Goal: Communication & Community: Answer question/provide support

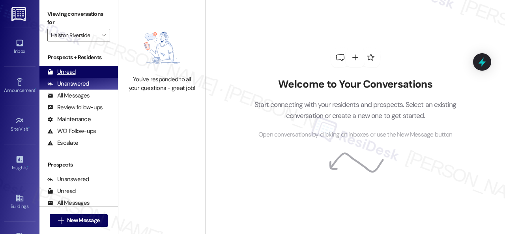
click at [78, 68] on div "Unread (0)" at bounding box center [78, 72] width 78 height 12
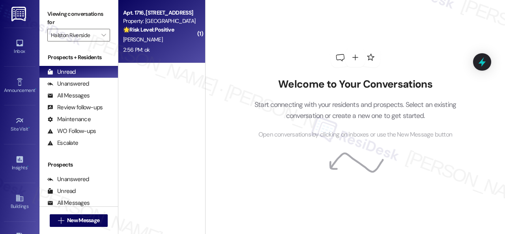
click at [178, 38] on div "[PERSON_NAME]" at bounding box center [159, 40] width 74 height 10
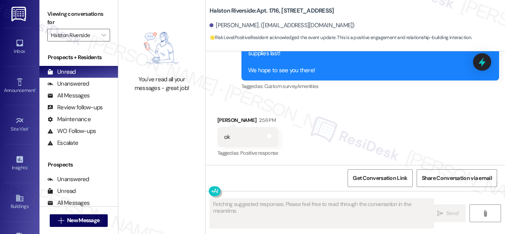
scroll to position [4150, 0]
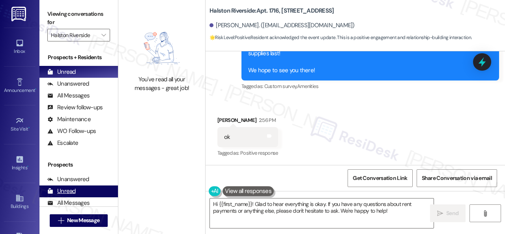
drag, startPoint x: 403, startPoint y: 214, endPoint x: 104, endPoint y: 188, distance: 299.9
click at [143, 190] on div "You've read all your messages - great job! Halston Riverside: Apt. 1716, 1 Hals…" at bounding box center [311, 117] width 386 height 234
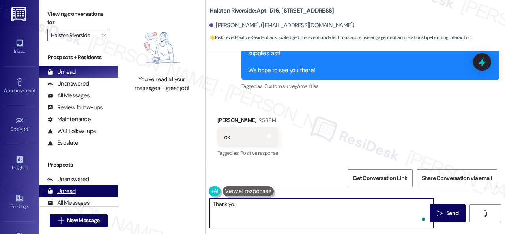
type textarea "Thank you."
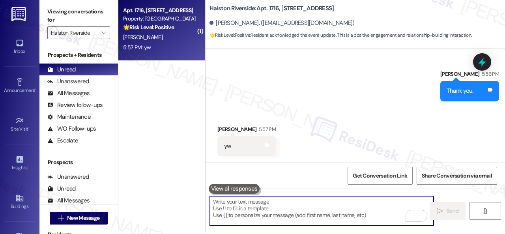
scroll to position [4260, 0]
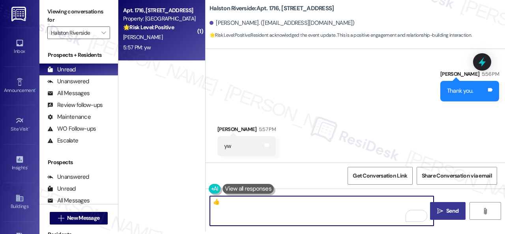
type textarea "👍"
click at [450, 216] on button " Send" at bounding box center [447, 211] width 35 height 18
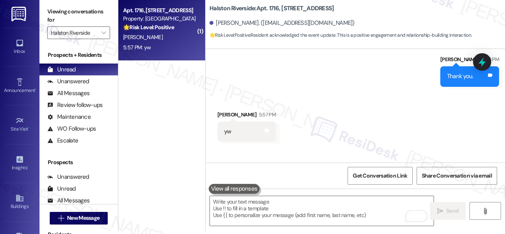
scroll to position [4259, 0]
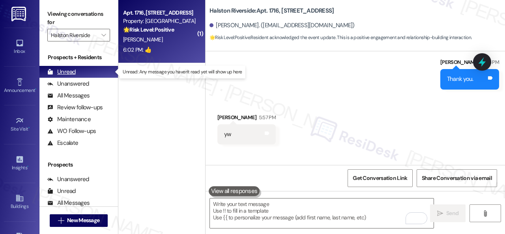
click at [67, 74] on div "Unread" at bounding box center [61, 72] width 28 height 8
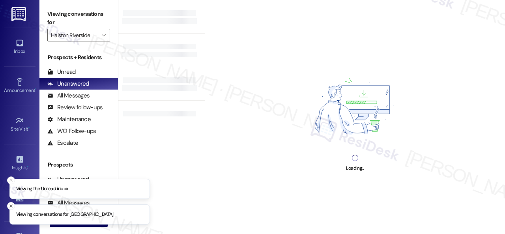
type input "Halston Riverside"
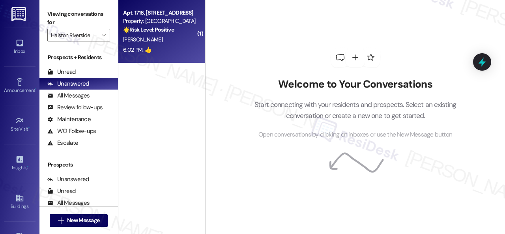
click at [190, 41] on div "[PERSON_NAME]" at bounding box center [159, 40] width 74 height 10
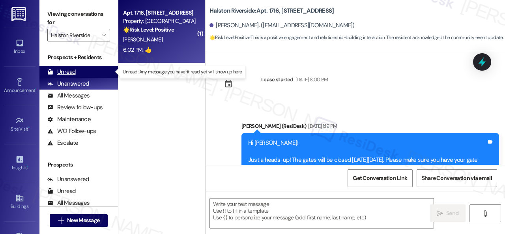
type textarea "Fetching suggested responses. Please feel free to read through the conversation…"
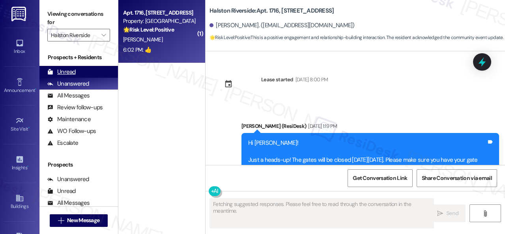
scroll to position [4346, 0]
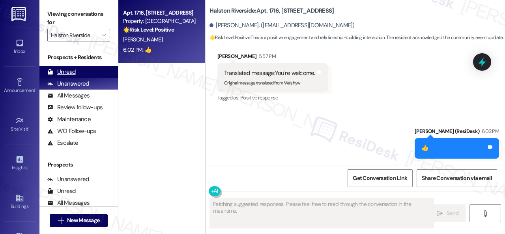
click at [71, 72] on div "Unread" at bounding box center [61, 72] width 28 height 8
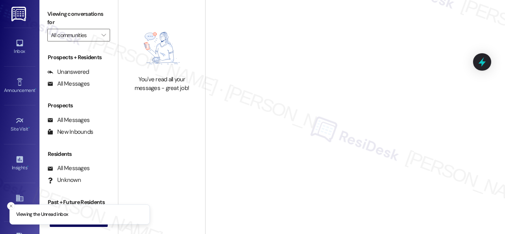
type input "Halston Riverside"
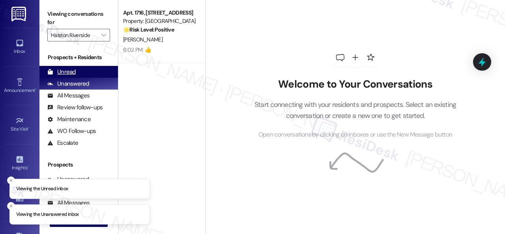
click at [71, 69] on div "Unread" at bounding box center [61, 72] width 28 height 8
